Goal: Check status: Check status

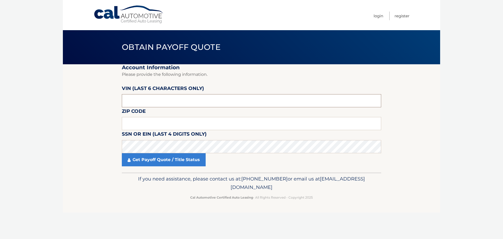
click at [150, 102] on input "text" at bounding box center [251, 100] width 259 height 13
type input "N*****"
type input "205156"
click at [146, 126] on input "text" at bounding box center [251, 123] width 259 height 13
type input "15084"
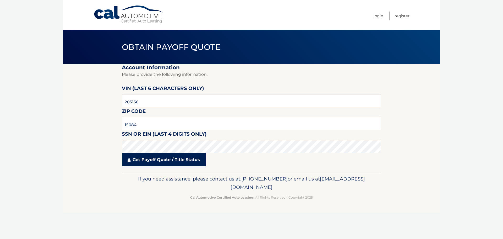
click at [157, 158] on link "Get Payoff Quote / Title Status" at bounding box center [164, 159] width 84 height 13
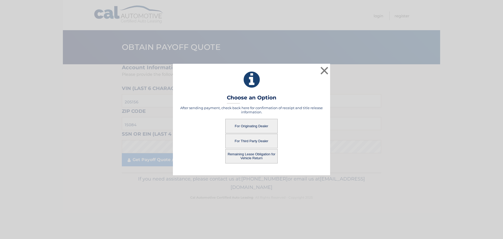
click at [250, 142] on button "For Third Party Dealer" at bounding box center [251, 141] width 52 height 14
click at [253, 140] on button "For Third Party Dealer" at bounding box center [251, 141] width 52 height 14
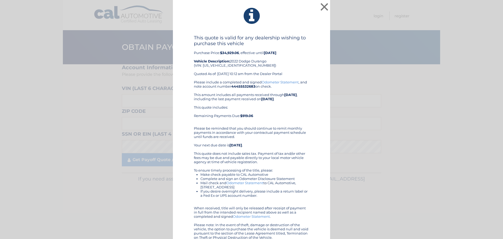
click at [263, 141] on div "Please include a completed and signed Odometer Statement , and note account num…" at bounding box center [251, 159] width 115 height 159
